Goal: Communication & Community: Connect with others

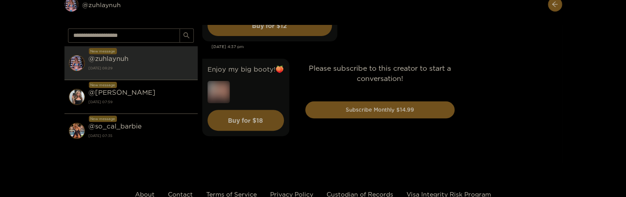
scroll to position [3531, 0]
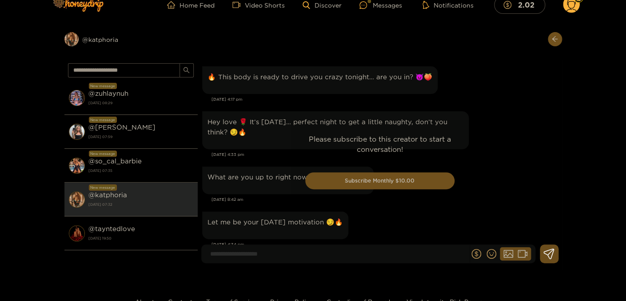
scroll to position [2436, 0]
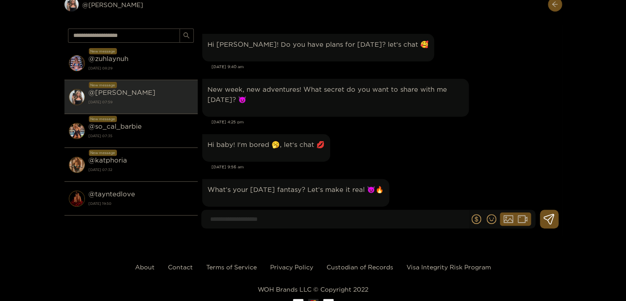
scroll to position [31762, 0]
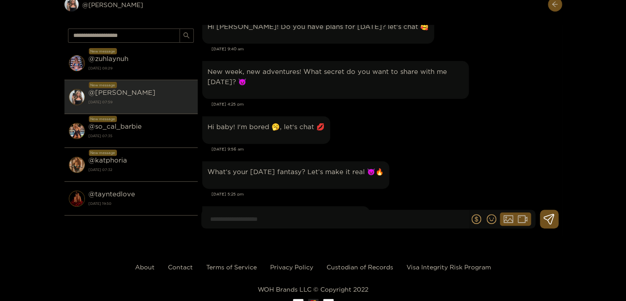
click at [600, 92] on div "Preview @ kendra New message @ zuhlaynuh 24 September 2025 08:29 New message @ …" at bounding box center [313, 111] width 626 height 247
click at [342, 221] on input at bounding box center [338, 219] width 264 height 15
type input "**********"
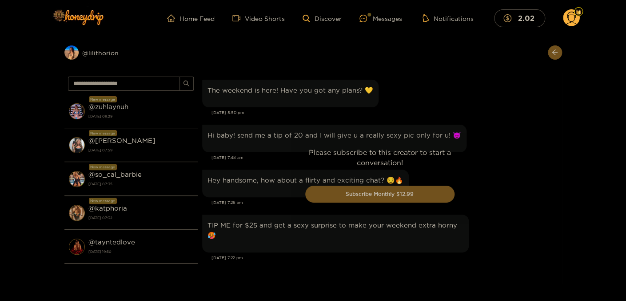
scroll to position [1045, 0]
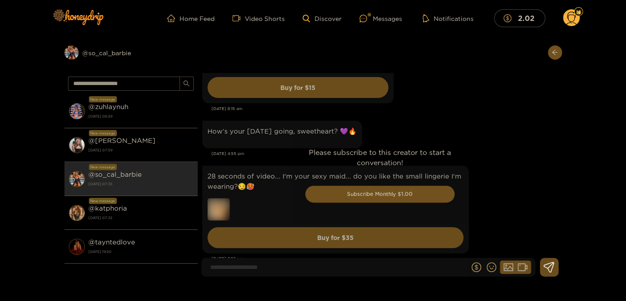
scroll to position [2239, 0]
